Goal: Information Seeking & Learning: Learn about a topic

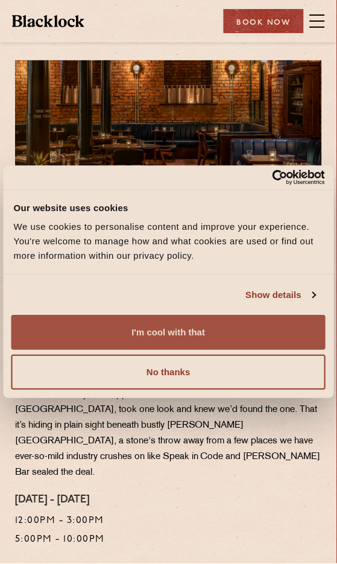
click at [198, 335] on button "I'm cool with that" at bounding box center [169, 333] width 316 height 35
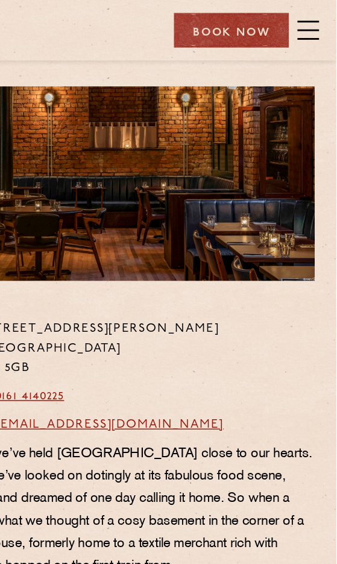
click at [319, 22] on span at bounding box center [317, 21] width 15 height 18
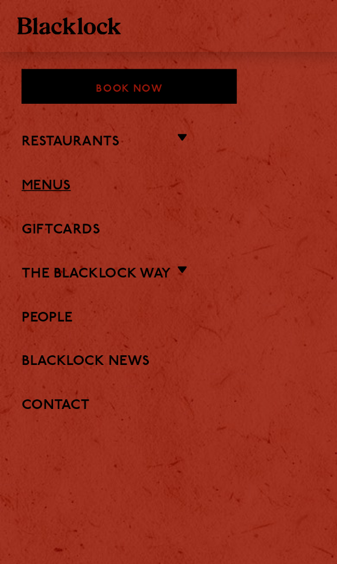
click at [43, 127] on link "Menus" at bounding box center [168, 129] width 307 height 11
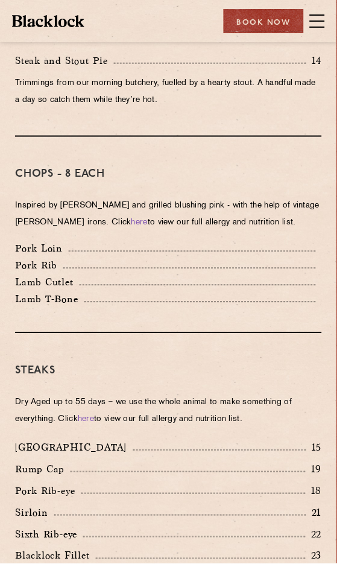
scroll to position [825, 0]
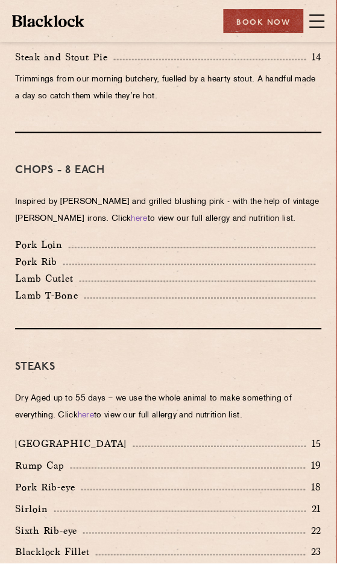
click at [46, 258] on p "Pork Rib" at bounding box center [39, 262] width 48 height 11
click at [51, 264] on p "Pork Rib" at bounding box center [39, 262] width 48 height 11
click at [49, 297] on p "Lamb T-Bone" at bounding box center [49, 296] width 69 height 11
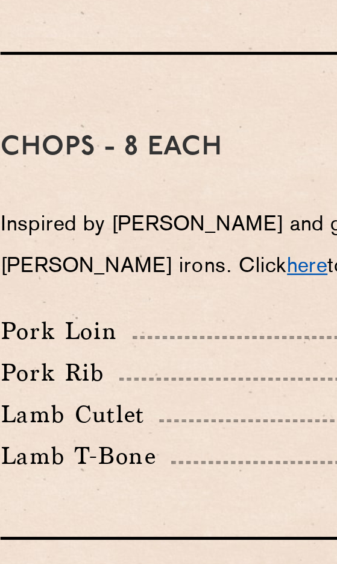
click at [132, 217] on link "here" at bounding box center [140, 219] width 16 height 8
